Goal: Task Accomplishment & Management: Complete application form

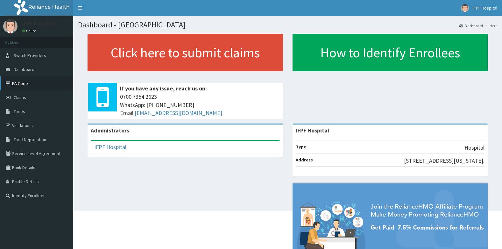
click at [15, 85] on link "PA Code" at bounding box center [36, 83] width 73 height 14
click at [14, 97] on span "Claims" at bounding box center [20, 98] width 12 height 6
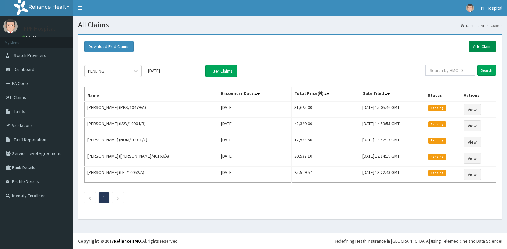
click at [484, 44] on link "Add Claim" at bounding box center [482, 46] width 27 height 11
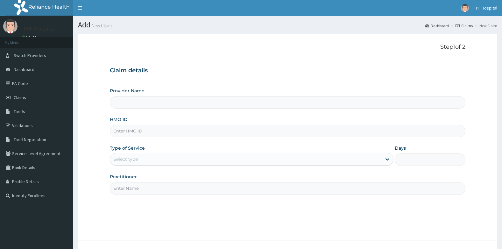
type input "IFPF Hospital"
click at [121, 132] on input "HMO ID" at bounding box center [288, 131] width 356 height 12
paste input "PGL/10160/A"
type input "PGL/10160/A"
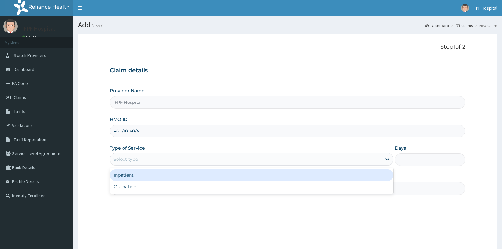
click at [129, 155] on div "Select type" at bounding box center [246, 159] width 272 height 10
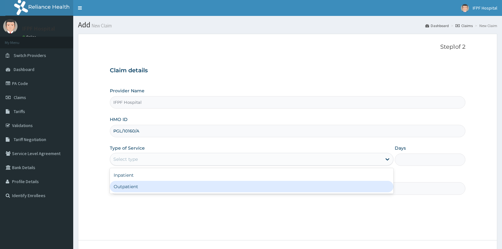
click at [126, 185] on div "Outpatient" at bounding box center [252, 186] width 284 height 11
type input "1"
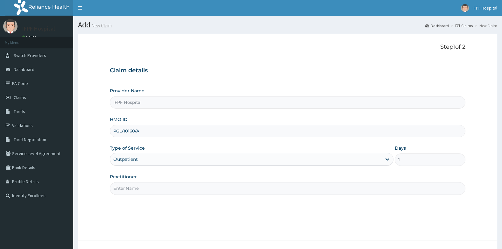
click at [127, 188] on input "Practitioner" at bounding box center [288, 188] width 356 height 12
type input "d"
type input "DR ADENIYI"
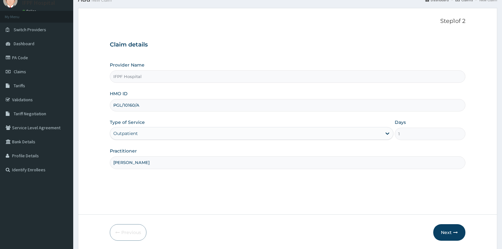
scroll to position [48, 0]
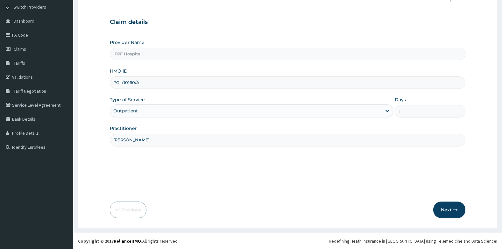
click at [440, 207] on button "Next" at bounding box center [450, 210] width 32 height 17
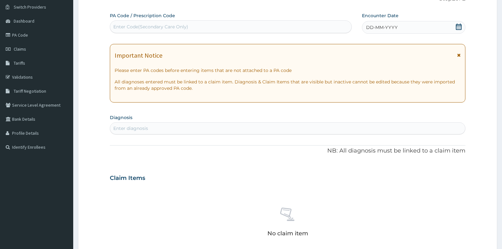
click at [177, 28] on div "Enter Code(Secondary Care Only)" at bounding box center [150, 27] width 75 height 6
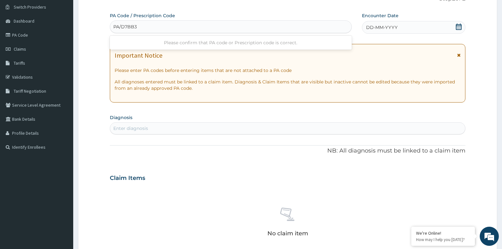
type input "PA/D7BB39"
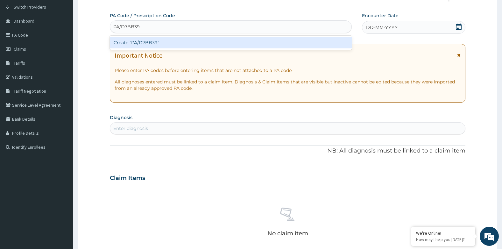
click at [179, 37] on div "Create "PA/D7BB39"" at bounding box center [231, 42] width 242 height 11
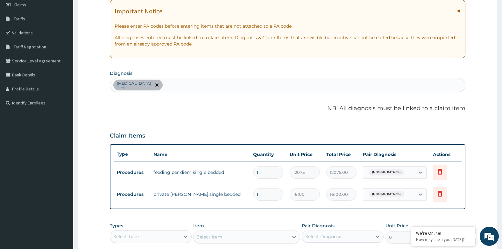
scroll to position [202, 0]
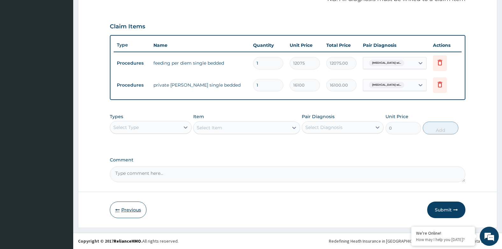
click at [119, 208] on icon "button" at bounding box center [117, 210] width 4 height 4
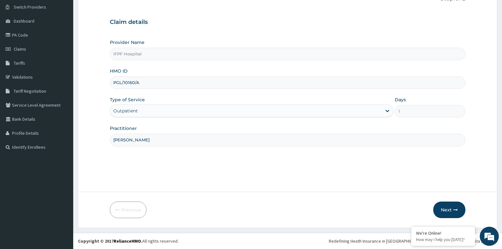
drag, startPoint x: 114, startPoint y: 83, endPoint x: 143, endPoint y: 83, distance: 29.0
click at [143, 83] on input "PGL/10160/A" at bounding box center [288, 82] width 356 height 12
paste input "FTP/10136"
type input "FTP/10136/A"
click at [443, 207] on button "Next" at bounding box center [450, 210] width 32 height 17
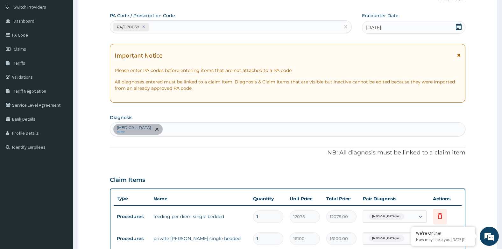
click at [168, 30] on div "PA/D7BB39" at bounding box center [225, 27] width 230 height 11
click at [143, 27] on icon at bounding box center [143, 27] width 2 height 2
type input "PA/9E9F07"
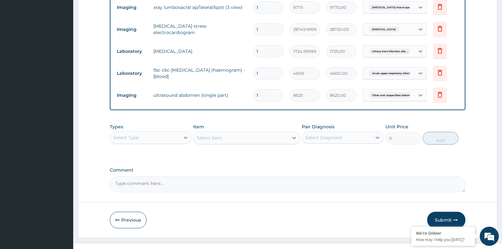
scroll to position [602, 0]
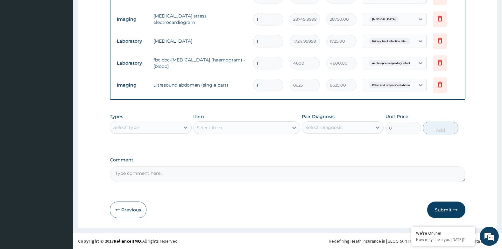
click at [440, 206] on button "Submit" at bounding box center [447, 210] width 38 height 17
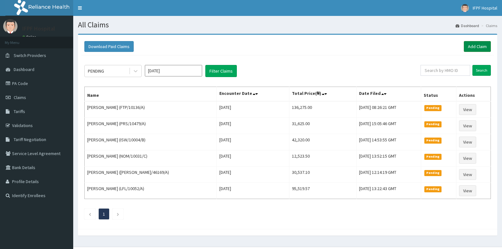
click at [481, 46] on link "Add Claim" at bounding box center [477, 46] width 27 height 11
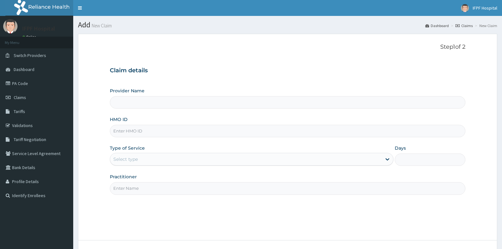
type input "IFPF Hospital"
click at [131, 131] on input "HMO ID" at bounding box center [288, 131] width 356 height 12
paste input "FTP/10136/A"
type input "FTP/10136/A"
click at [135, 157] on div "Select type" at bounding box center [125, 159] width 25 height 6
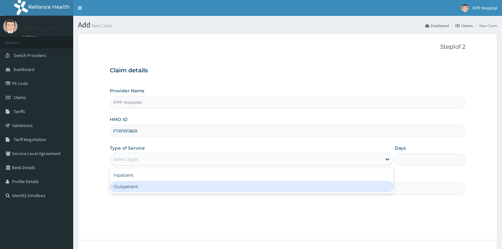
click at [132, 184] on div "Outpatient" at bounding box center [252, 186] width 284 height 11
type input "1"
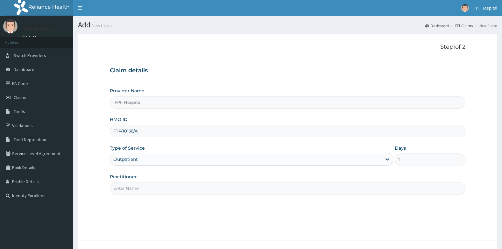
click at [131, 186] on input "Practitioner" at bounding box center [288, 188] width 356 height 12
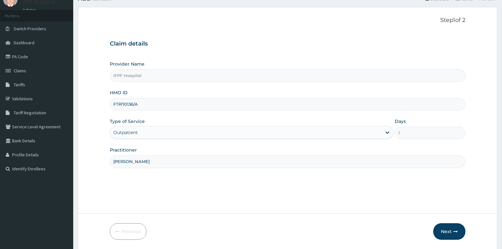
scroll to position [48, 0]
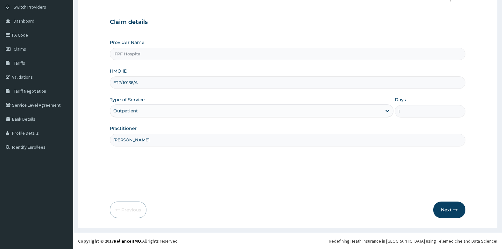
type input "DR ADENIYI"
click at [453, 213] on button "Next" at bounding box center [450, 210] width 32 height 17
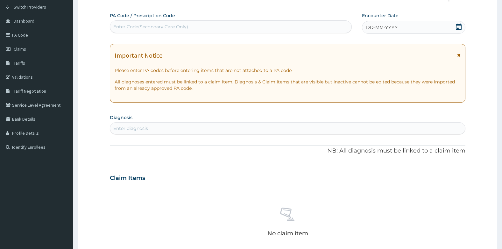
click at [202, 29] on div "Enter Code(Secondary Care Only)" at bounding box center [230, 27] width 241 height 10
type input "PA/9E9F07"
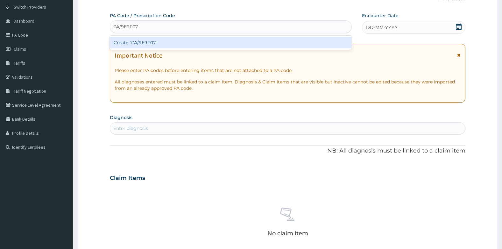
click at [184, 46] on div "Create "PA/9E9F07"" at bounding box center [231, 42] width 242 height 11
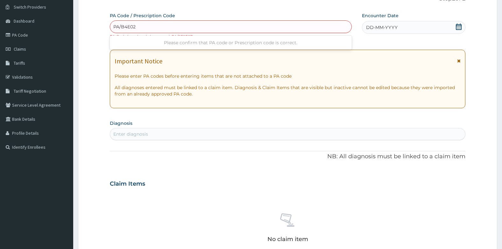
type input "PA/B4E02B"
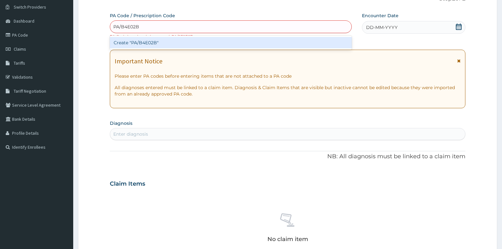
click at [176, 43] on div "Create "PA/B4E02B"" at bounding box center [231, 42] width 242 height 11
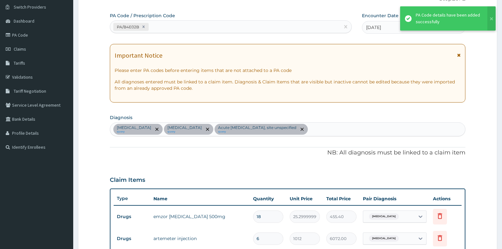
scroll to position [206, 0]
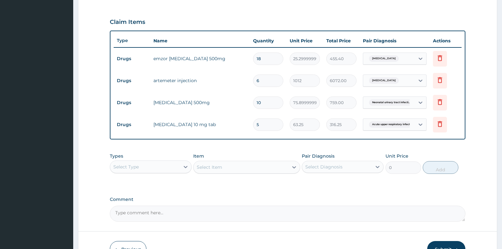
click at [261, 83] on input "6" at bounding box center [268, 81] width 30 height 12
type input "0.00"
type input "3"
type input "3036.00"
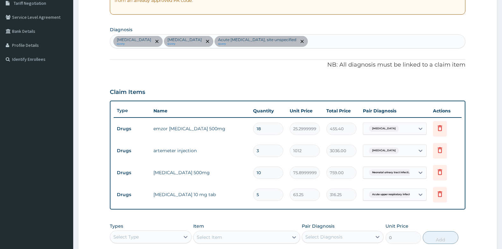
scroll to position [246, 0]
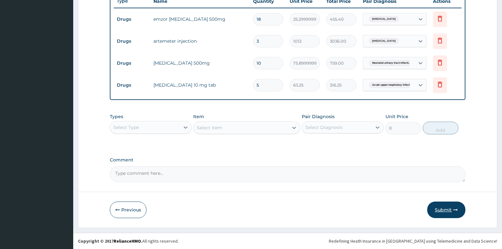
type input "3"
click at [447, 210] on button "Submit" at bounding box center [447, 210] width 38 height 17
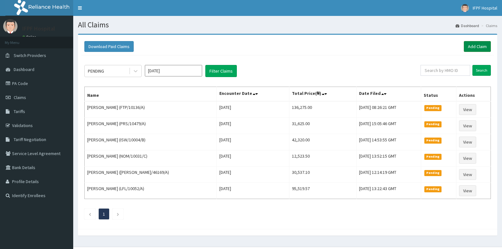
click at [485, 45] on link "Add Claim" at bounding box center [477, 46] width 27 height 11
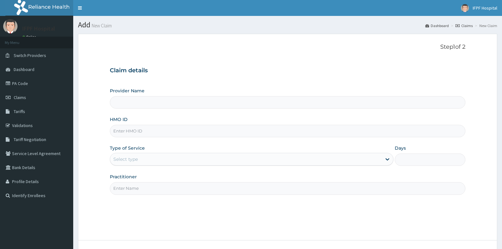
type input "IFPF Hospital"
click at [133, 132] on input "HMO ID" at bounding box center [288, 131] width 356 height 12
paste input "OHT/11755/B"
type input "OHT/11755/B"
click at [146, 159] on div "Select type" at bounding box center [246, 159] width 272 height 10
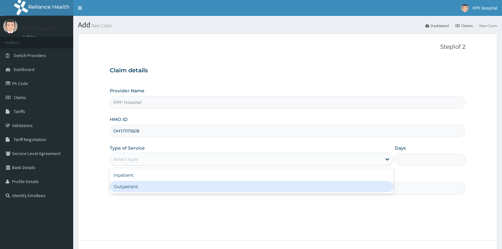
click at [134, 184] on div "Outpatient" at bounding box center [252, 186] width 284 height 11
type input "1"
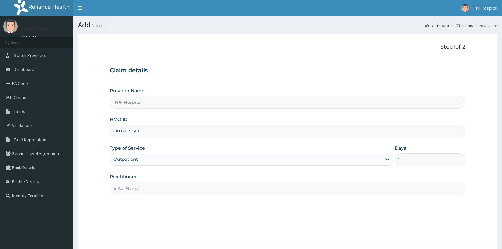
click at [129, 191] on input "Practitioner" at bounding box center [288, 188] width 356 height 12
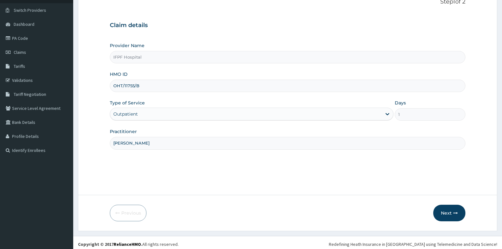
scroll to position [48, 0]
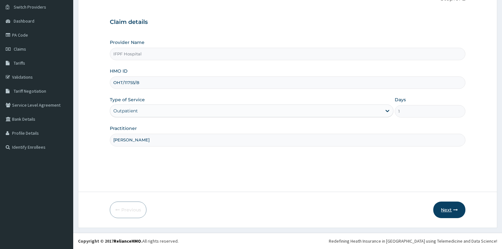
type input "DR TOLANI"
click at [449, 214] on button "Next" at bounding box center [450, 210] width 32 height 17
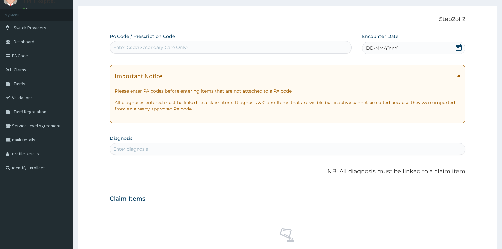
scroll to position [17, 0]
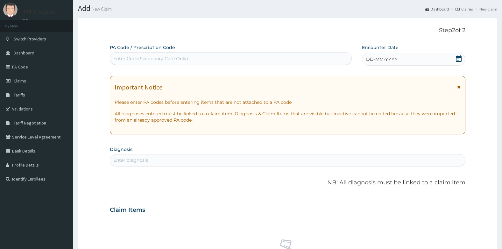
click at [190, 57] on div "Enter Code(Secondary Care Only)" at bounding box center [230, 59] width 241 height 10
type input "PA/8A1686"
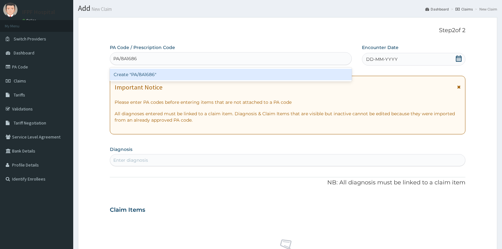
click at [190, 71] on div "Create "PA/8A1686"" at bounding box center [231, 74] width 242 height 11
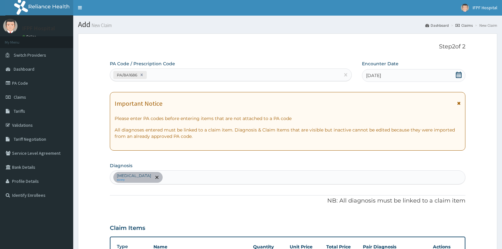
scroll to position [0, 0]
click at [142, 75] on icon at bounding box center [142, 75] width 4 height 4
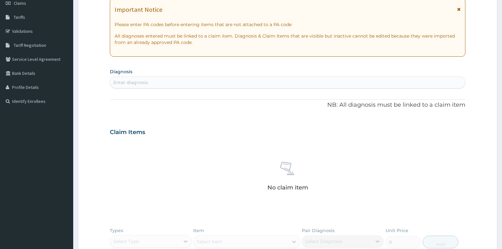
scroll to position [208, 0]
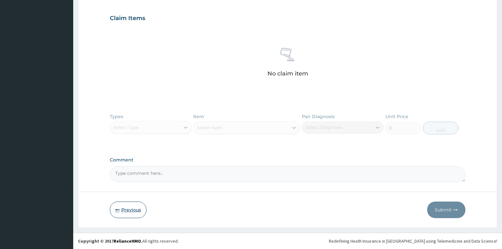
click at [118, 209] on icon "button" at bounding box center [117, 210] width 4 height 4
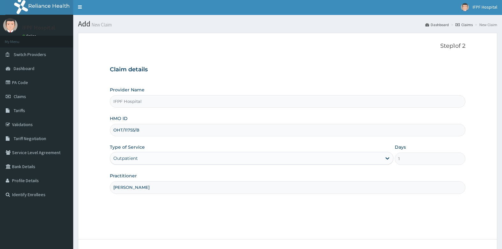
scroll to position [0, 0]
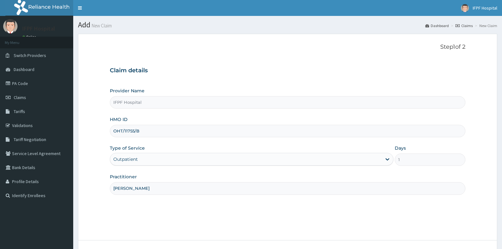
drag, startPoint x: 113, startPoint y: 131, endPoint x: 145, endPoint y: 133, distance: 31.9
click at [145, 133] on input "OHT/11755/B" at bounding box center [288, 131] width 356 height 12
paste input "SLR/10025/A"
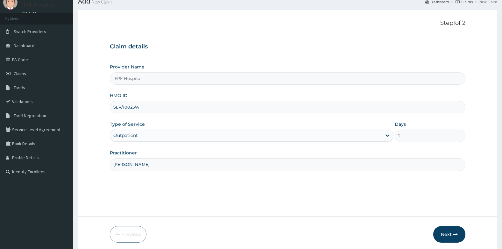
scroll to position [48, 0]
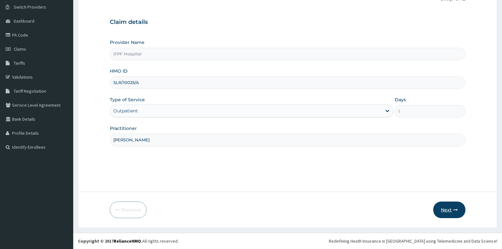
type input "SLR/10025/A"
click at [459, 205] on button "Next" at bounding box center [450, 210] width 32 height 17
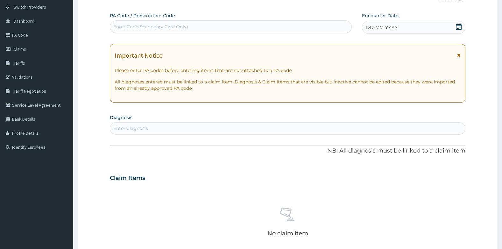
click at [162, 25] on div "Enter Code(Secondary Care Only)" at bounding box center [150, 27] width 75 height 6
type input "PA/19747B"
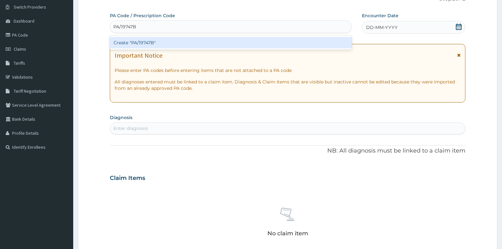
click at [141, 42] on div "Create "PA/19747B"" at bounding box center [231, 42] width 242 height 11
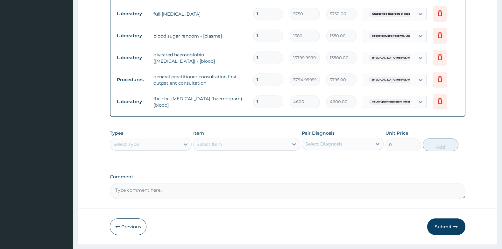
scroll to position [324, 0]
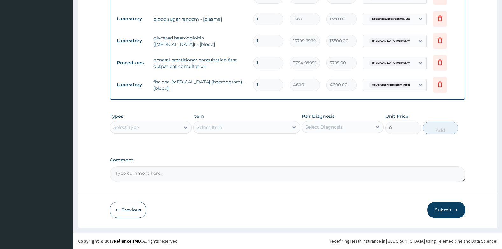
click at [452, 210] on button "Submit" at bounding box center [447, 210] width 38 height 17
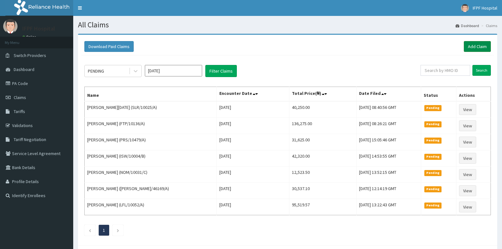
click at [481, 46] on link "Add Claim" at bounding box center [477, 46] width 27 height 11
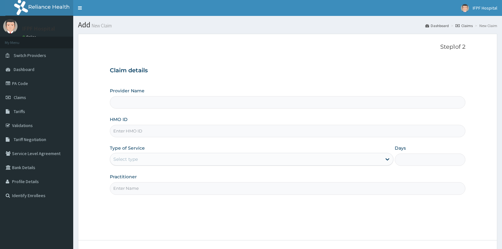
type input "IFPF Hospital"
click at [126, 133] on input "HMO ID" at bounding box center [288, 131] width 356 height 12
paste input "SLR/10025/A"
type input "SLR/10025/A"
click at [136, 158] on div "Select type" at bounding box center [125, 159] width 25 height 6
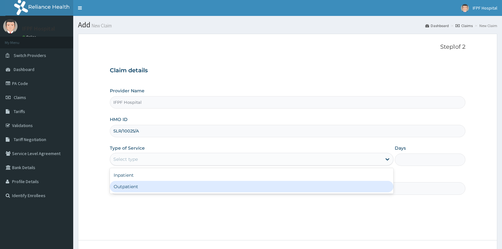
click at [133, 186] on div "Outpatient" at bounding box center [252, 186] width 284 height 11
type input "1"
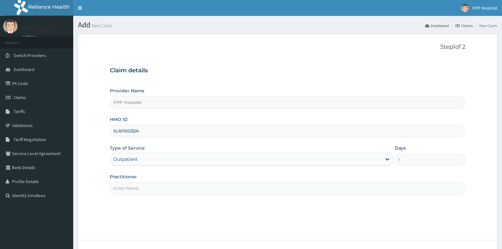
click at [132, 190] on input "Practitioner" at bounding box center [288, 188] width 356 height 12
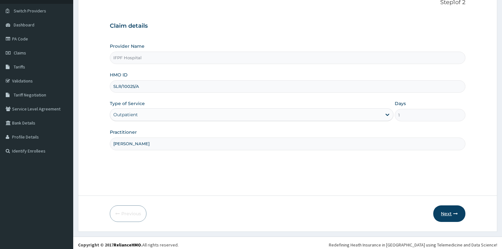
scroll to position [48, 0]
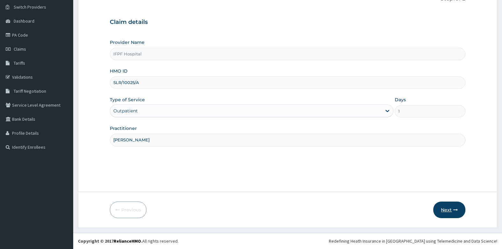
type input "DR MORONKOLA"
click at [458, 213] on button "Next" at bounding box center [450, 210] width 32 height 17
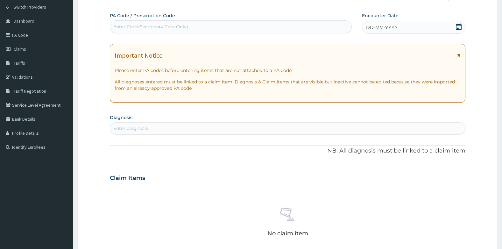
click at [139, 23] on div "Enter Code(Secondary Care Only)" at bounding box center [230, 27] width 241 height 10
type input "PA/23889C"
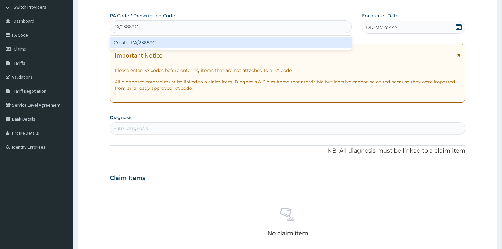
click at [184, 42] on div "Create "PA/23889C"" at bounding box center [231, 42] width 242 height 11
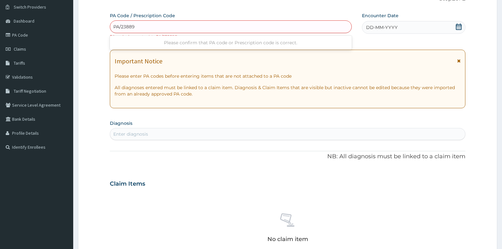
type input "PA/23889E"
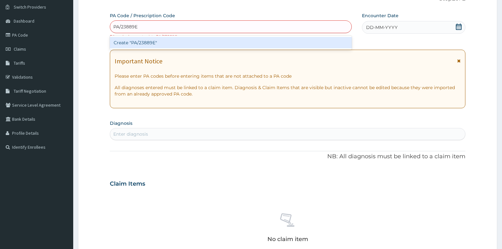
click at [173, 44] on div "Create "PA/23889E"" at bounding box center [231, 42] width 242 height 11
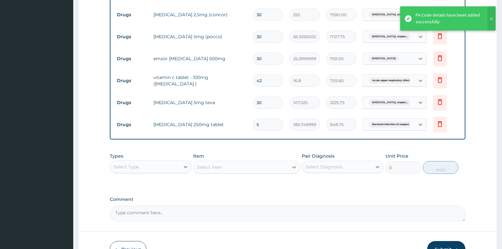
scroll to position [241, 0]
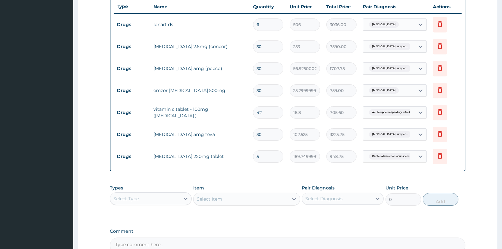
type input "0.00"
type input "1"
type input "189.75"
type input "10"
type input "1897.50"
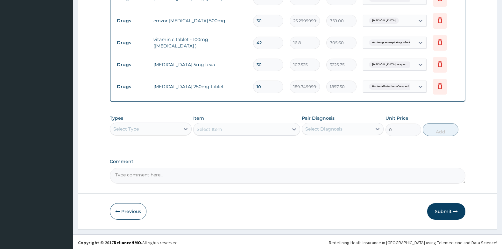
scroll to position [312, 0]
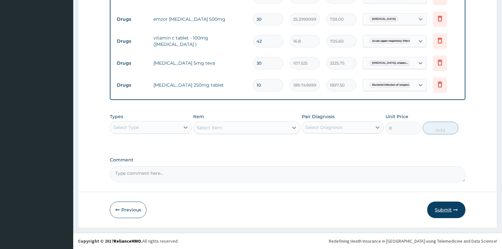
type input "10"
click at [450, 205] on button "Submit" at bounding box center [447, 210] width 38 height 17
